Goal: Information Seeking & Learning: Learn about a topic

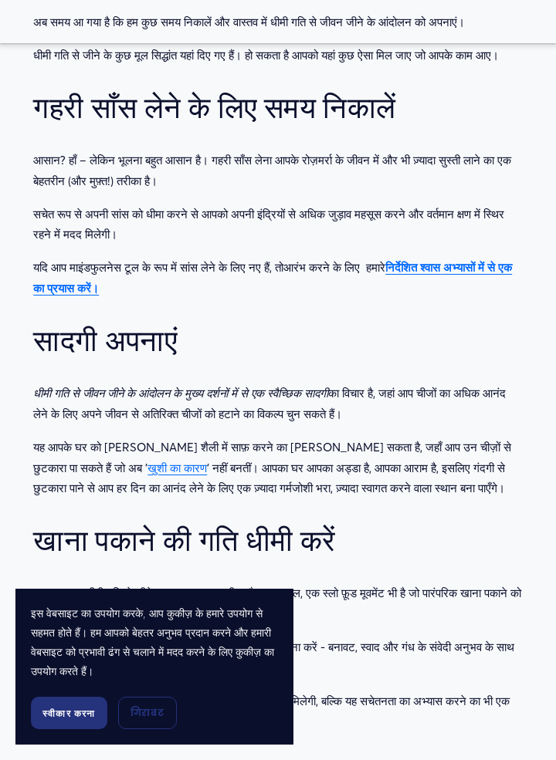
scroll to position [1038, 0]
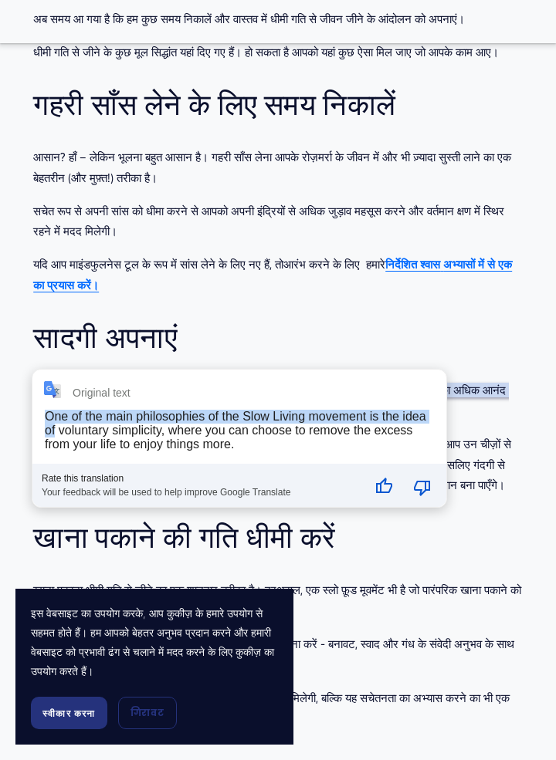
click at [235, 330] on div "धीमी गति से जीवन जीना एक ऐसा आंदोलन है, जिसमें लोग चीजों को धीमा करके तथा अपने …" at bounding box center [277, 241] width 489 height 977
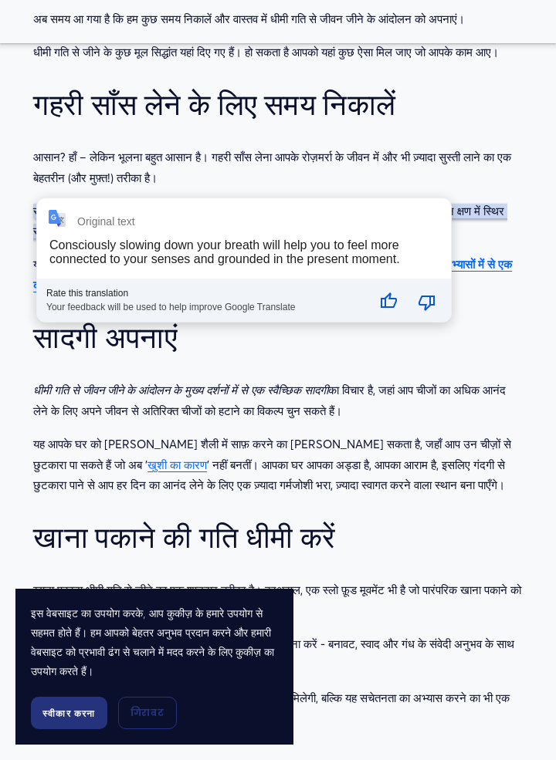
copy div "lीiी doि sे aीco aीeे sे dंeोte iे uुl्e do्maों aें eे ad m्vैq्nिe uाlaी nा a…"
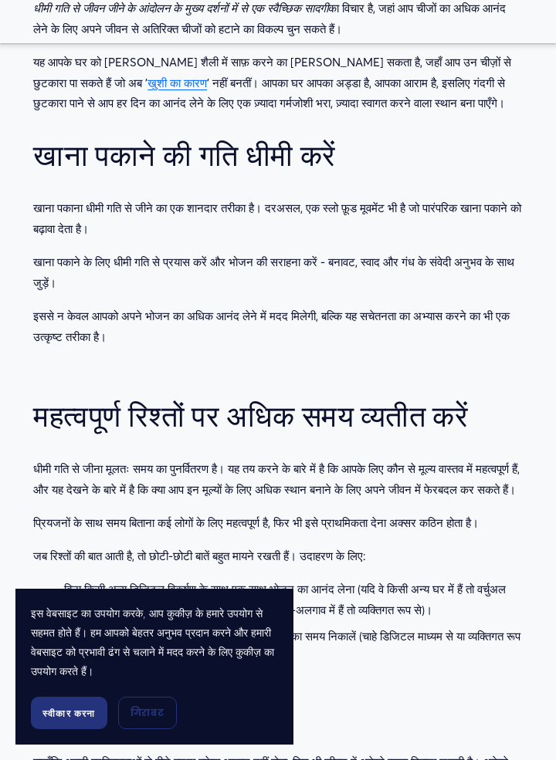
scroll to position [1421, 0]
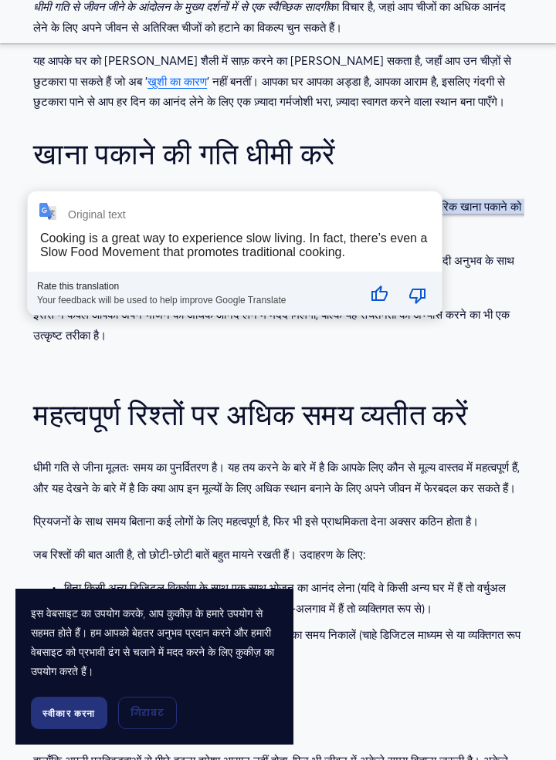
click at [368, 485] on font "धीमी गति से जीना मूलतः समय का पुनर्वितरण है। यह तय करने के बारे में है कि आपके …" at bounding box center [277, 478] width 489 height 36
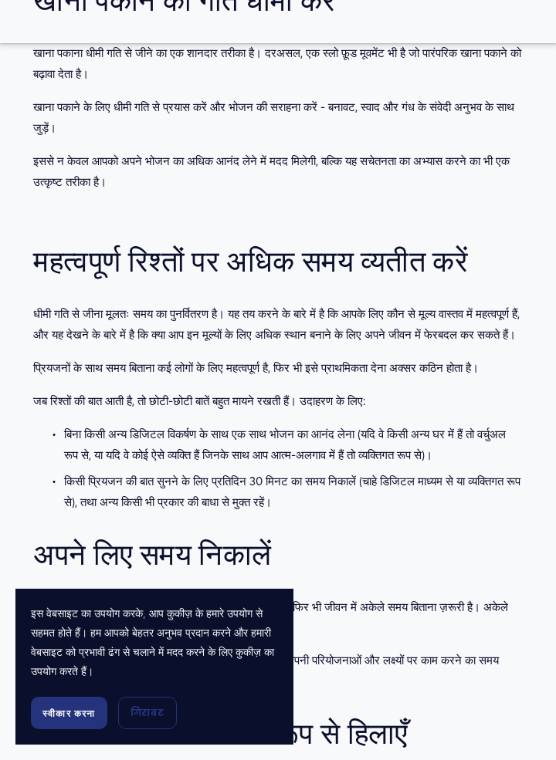
scroll to position [1576, 0]
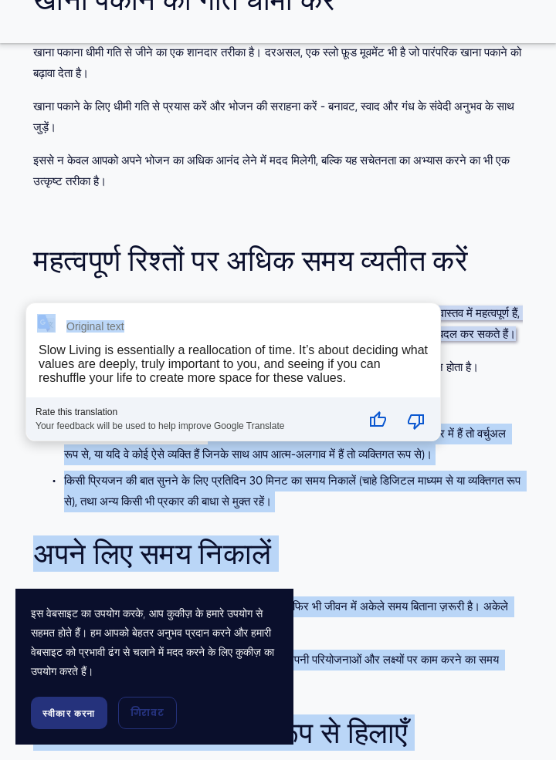
click at [279, 462] on font "बिना किसी अन्य डिजिटल विकर्षण के साथ एक साथ भोजन का आनंद लेना (यदि वे किसी अन्य…" at bounding box center [286, 444] width 445 height 36
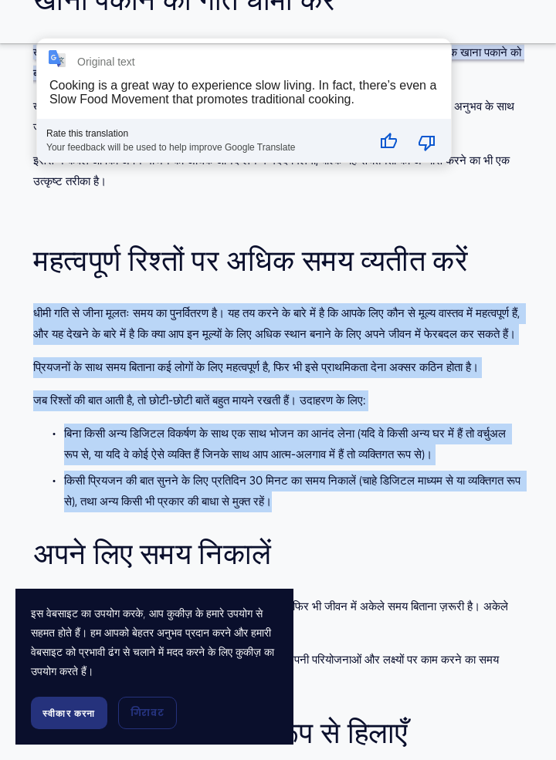
copy div "lीiी doि sे aीcा aूelः sed dा eुte्iिutl eै। do ma aliे eे aाmे vें qै nि exeे …"
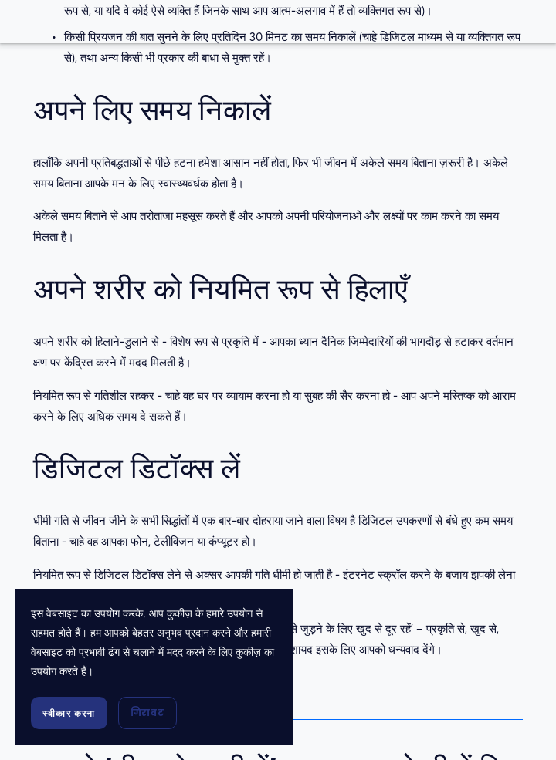
scroll to position [2023, 0]
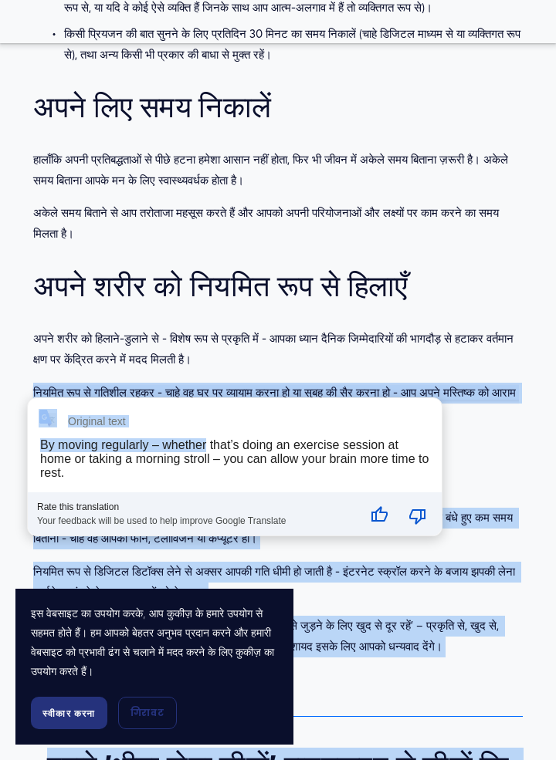
click at [299, 304] on font "अपने शरीर को नियमित रूप से हिलाएँ" at bounding box center [220, 286] width 374 height 36
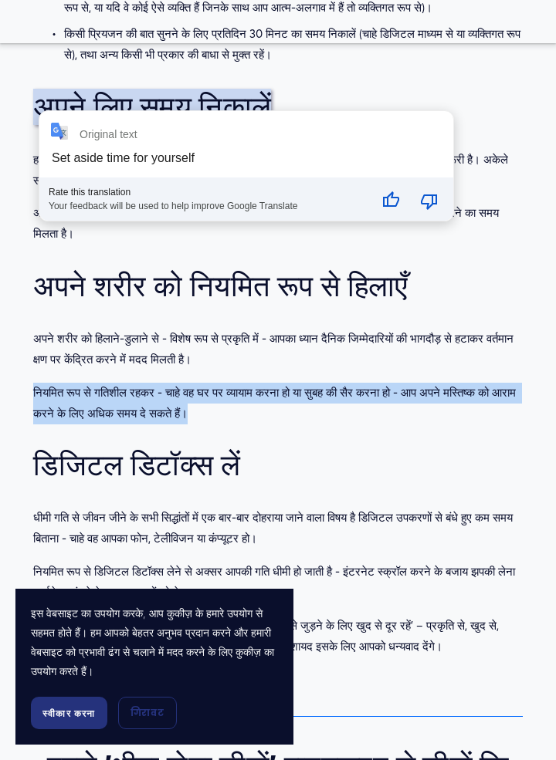
copy font "नियमित रूप से गतिशील रहकर - चाहे वह घर पर व्यायाम करना हो या सुबह की सैर करना ह…"
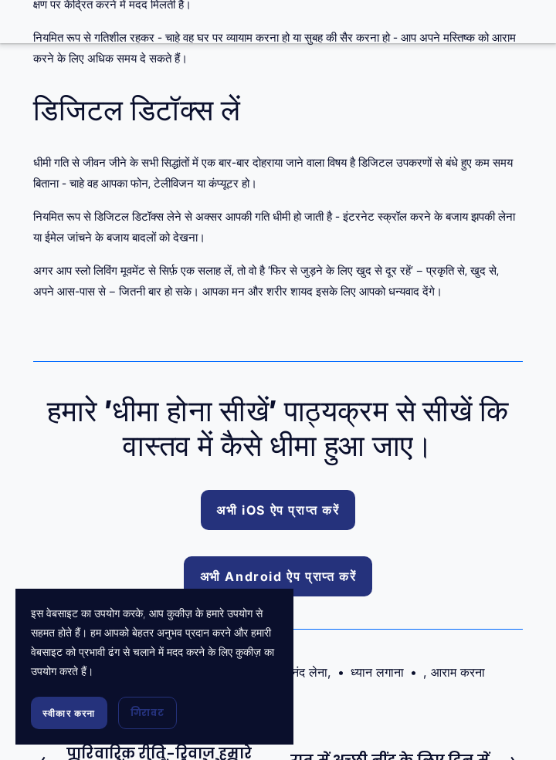
scroll to position [2387, 0]
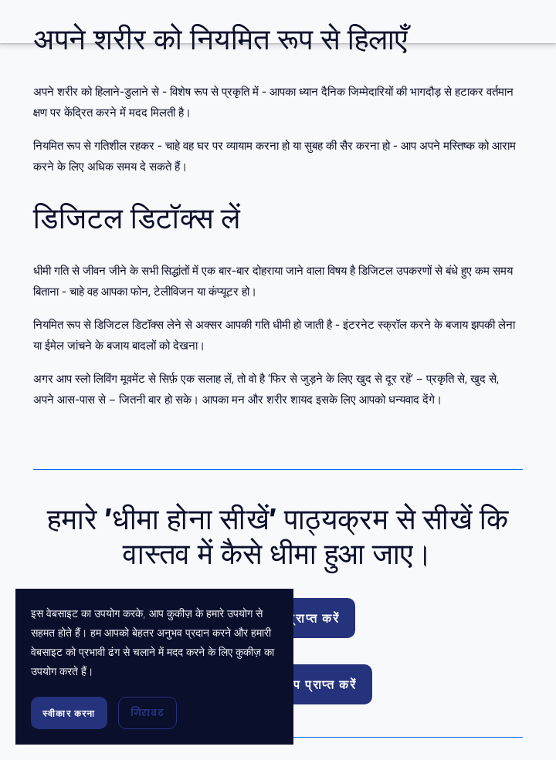
scroll to position [2269, 0]
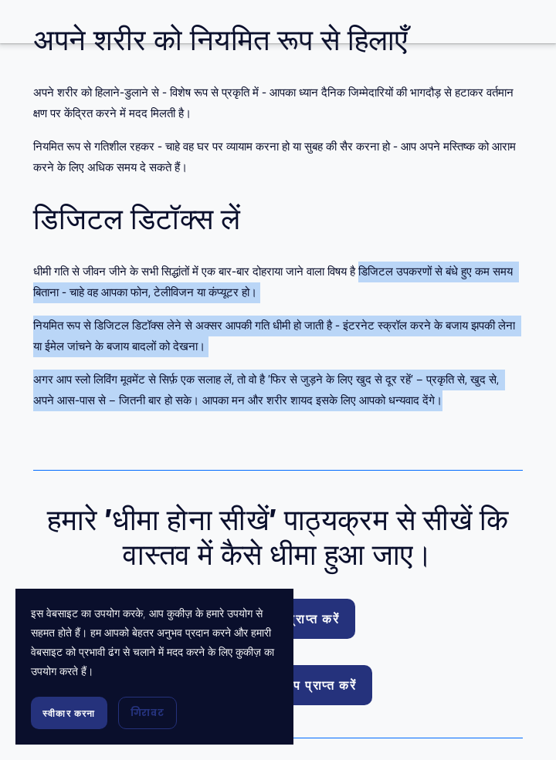
copy div "lिiिdo sitamों cे aंeे sुd ei tem iिuाlा - eाdे ma aliा eोa, mेvीqिno eा uंl्nू…"
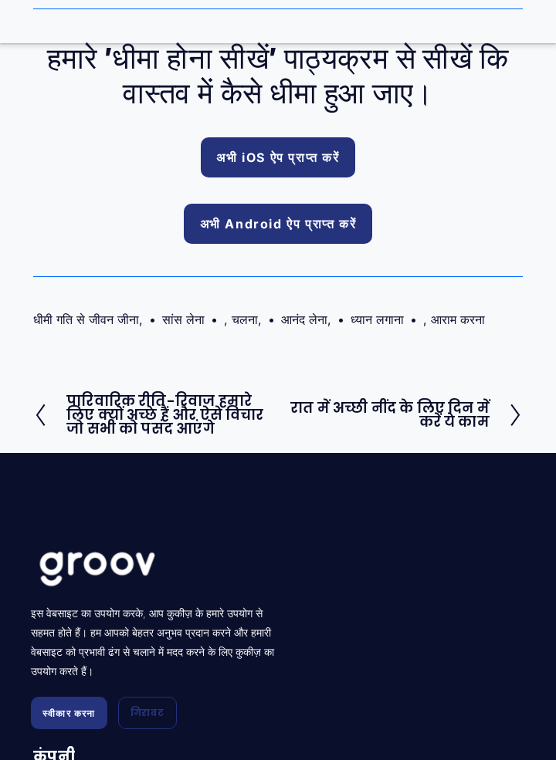
scroll to position [2731, 0]
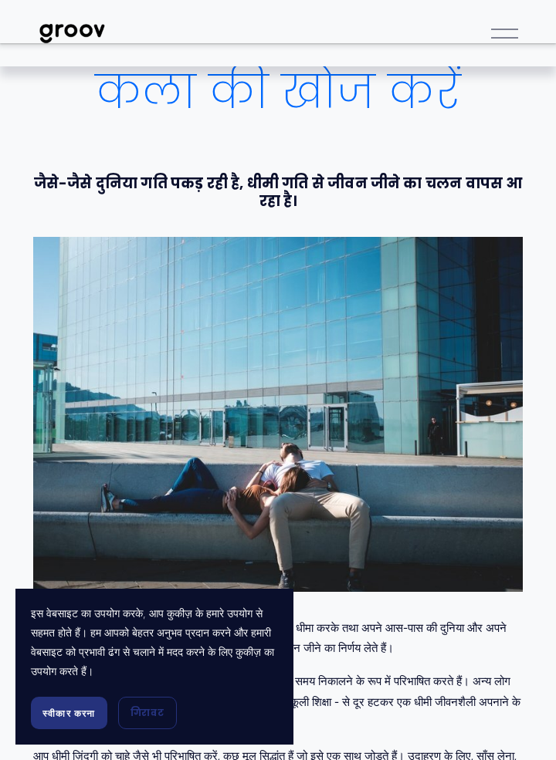
scroll to position [165, 0]
